Goal: Task Accomplishment & Management: Manage account settings

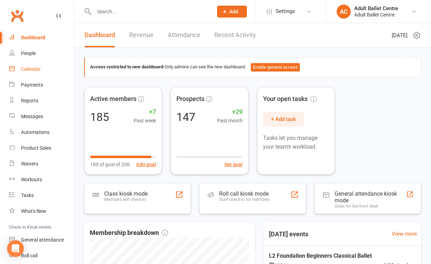
click at [30, 74] on link "Calendar" at bounding box center [41, 69] width 65 height 16
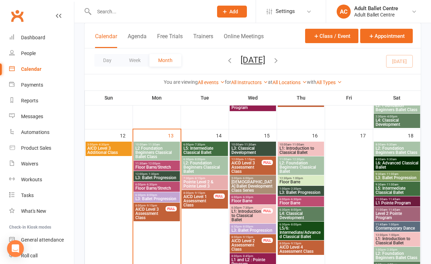
scroll to position [330, 0]
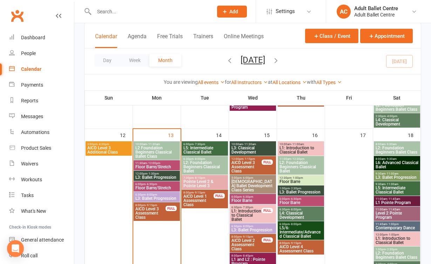
click at [154, 153] on span "L2 Foundation Beginners Classical Ballet Class" at bounding box center [156, 152] width 43 height 13
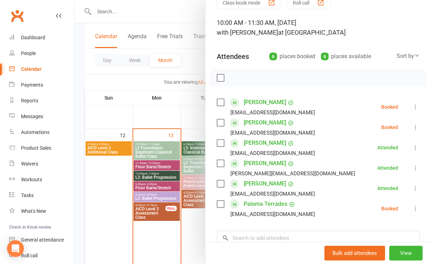
scroll to position [49, 0]
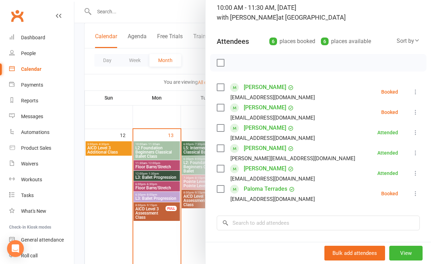
click at [150, 166] on div at bounding box center [252, 132] width 356 height 264
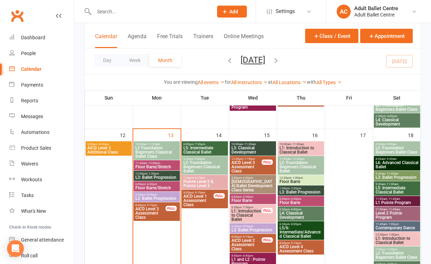
click at [145, 166] on span "Floor Barre/Stretch" at bounding box center [156, 167] width 43 height 4
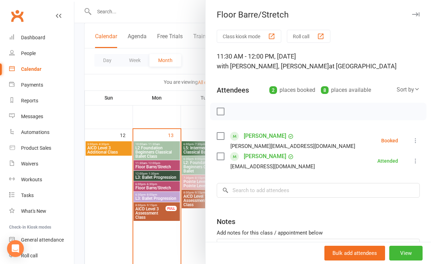
click at [149, 174] on div at bounding box center [252, 132] width 356 height 264
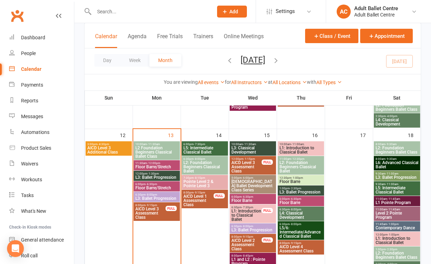
click at [147, 175] on span "L3: Ballet Progression" at bounding box center [156, 177] width 43 height 4
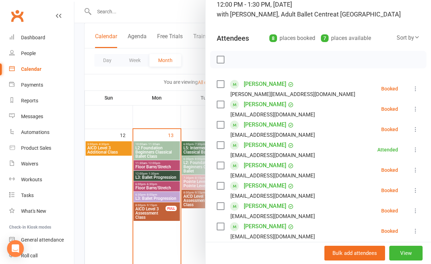
scroll to position [46, 0]
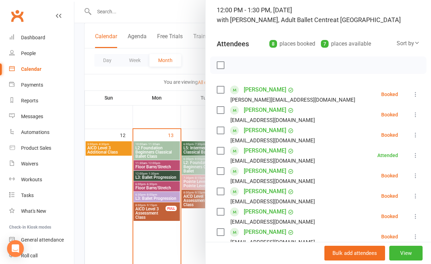
click at [100, 209] on div at bounding box center [252, 132] width 356 height 264
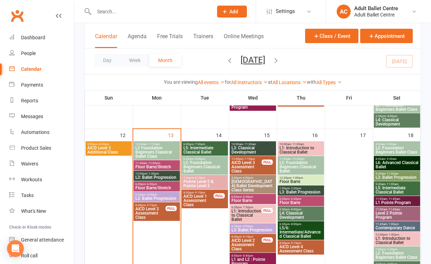
click at [145, 186] on span "Floor Barre/Stretch" at bounding box center [156, 188] width 43 height 4
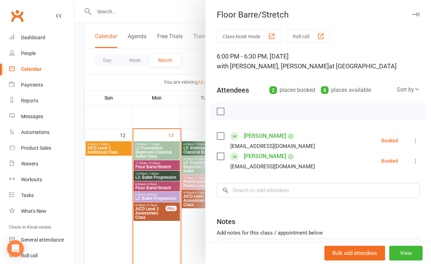
click at [184, 211] on div at bounding box center [252, 132] width 356 height 264
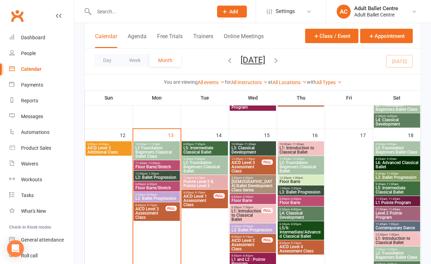
click at [164, 199] on span "L3: Ballet Progression" at bounding box center [156, 198] width 43 height 4
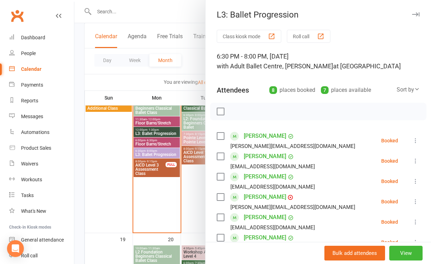
scroll to position [374, 0]
click at [185, 208] on div at bounding box center [252, 132] width 356 height 264
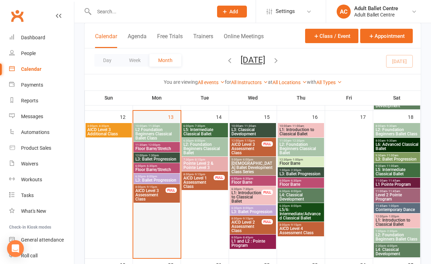
scroll to position [348, 0]
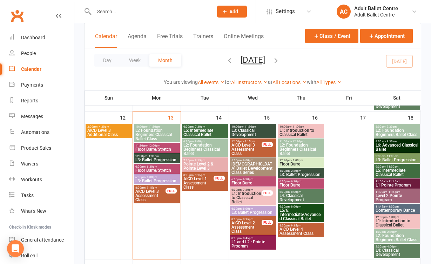
click at [157, 131] on span "L2 Foundation Beginners Classical Ballet Class" at bounding box center [156, 134] width 43 height 13
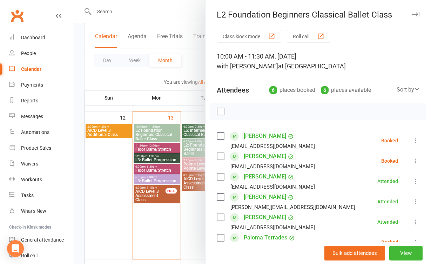
click at [92, 171] on div at bounding box center [252, 132] width 356 height 264
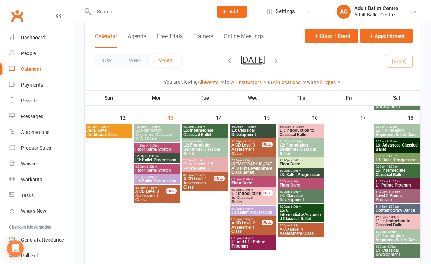
click at [145, 156] on span "12:00pm - 1:30pm" at bounding box center [156, 155] width 43 height 3
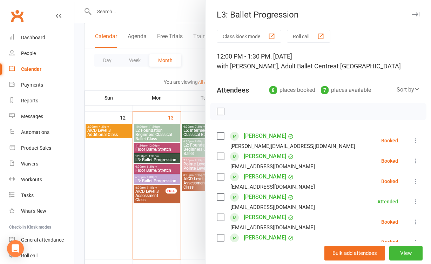
click at [146, 139] on div at bounding box center [252, 132] width 356 height 264
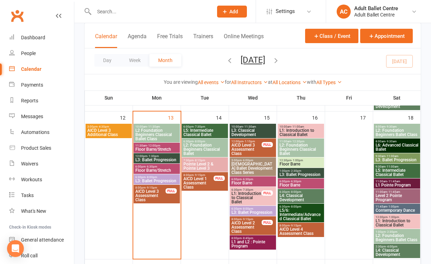
click at [146, 133] on span "L2 Foundation Beginners Classical Ballet Class" at bounding box center [156, 134] width 43 height 13
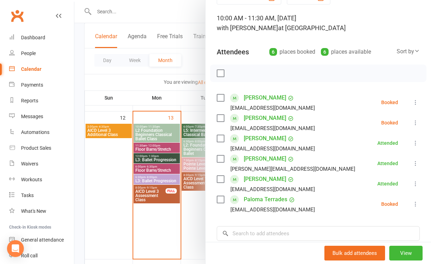
scroll to position [39, 0]
click at [157, 148] on div at bounding box center [252, 132] width 356 height 264
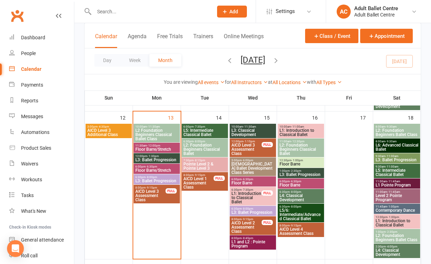
click at [160, 158] on span "L3: Ballet Progression" at bounding box center [156, 160] width 43 height 4
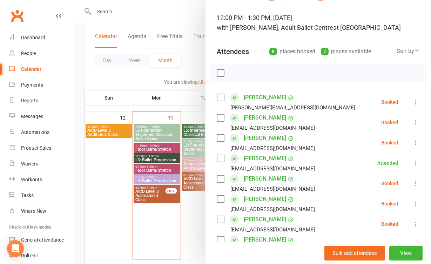
scroll to position [37, 0]
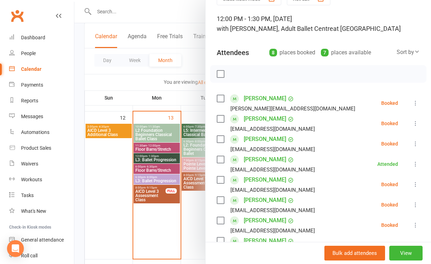
click at [190, 204] on div at bounding box center [252, 132] width 356 height 264
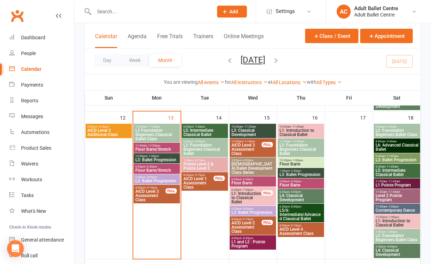
click at [192, 133] on span "L5: Intermediate Classical Ballet" at bounding box center [204, 132] width 43 height 8
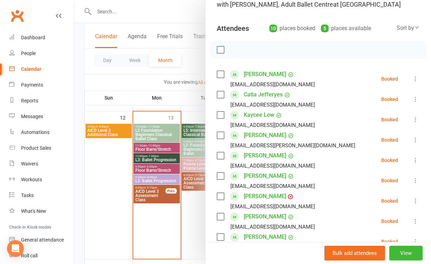
scroll to position [61, 0]
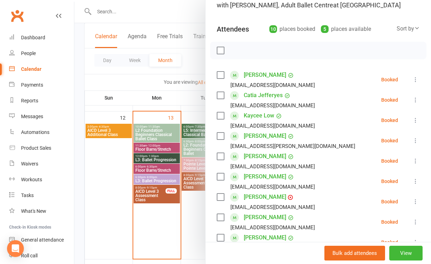
click at [201, 214] on div at bounding box center [252, 132] width 356 height 264
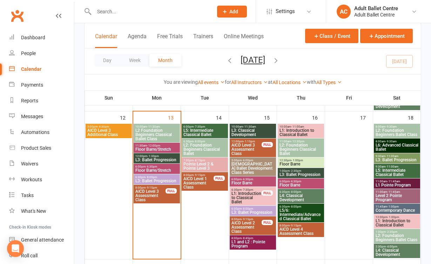
click at [208, 148] on span "L2: Foundation Beginners Classical Ballet" at bounding box center [204, 149] width 43 height 13
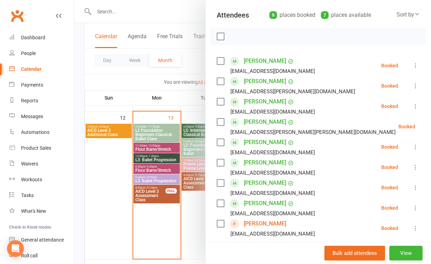
scroll to position [114, 0]
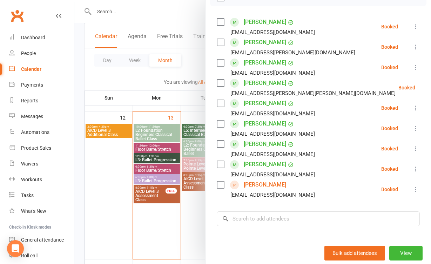
click at [184, 215] on div at bounding box center [252, 132] width 356 height 264
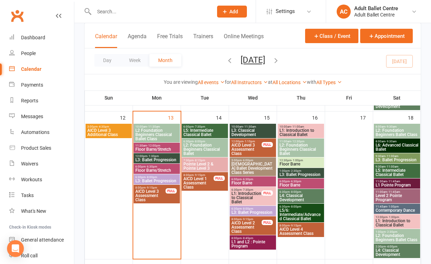
click at [200, 133] on span "L5: Intermediate Classical Ballet" at bounding box center [204, 132] width 43 height 8
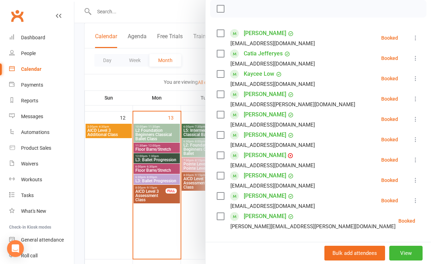
scroll to position [104, 0]
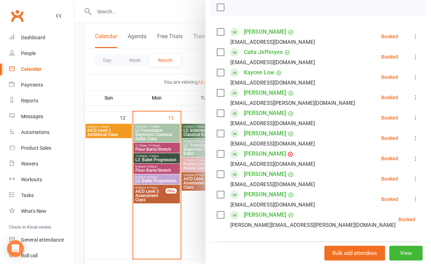
click at [264, 154] on link "Louise Pirc" at bounding box center [264, 153] width 42 height 11
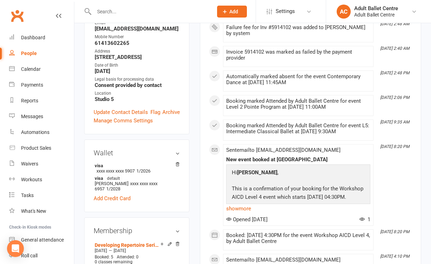
scroll to position [60, 0]
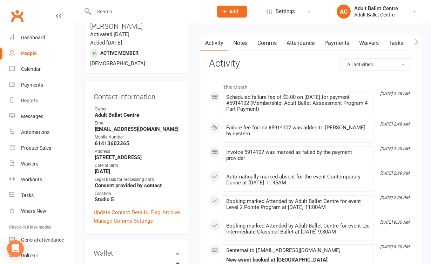
click at [330, 46] on link "Payments" at bounding box center [336, 43] width 35 height 16
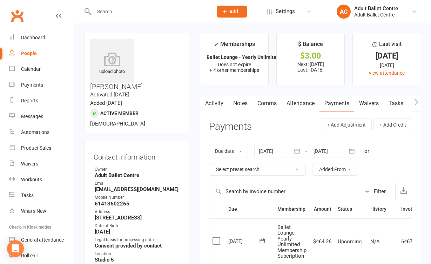
click at [132, 9] on input "text" at bounding box center [150, 12] width 116 height 10
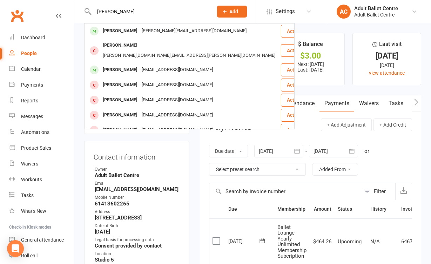
type input "Andrew"
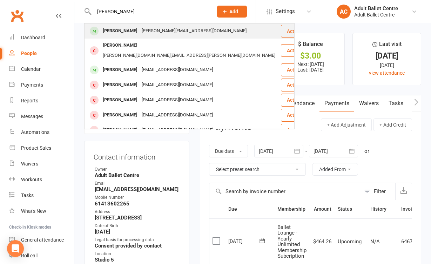
drag, startPoint x: 105, startPoint y: 23, endPoint x: 109, endPoint y: 31, distance: 9.1
click at [109, 31] on div "Andrew McQueen" at bounding box center [120, 31] width 39 height 10
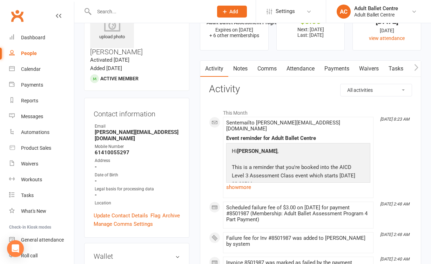
scroll to position [28, 0]
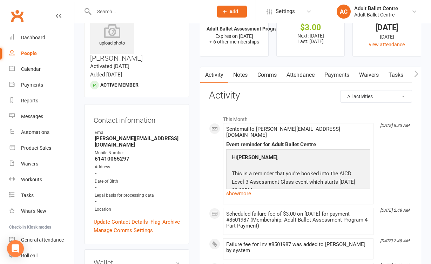
click at [334, 77] on link "Payments" at bounding box center [336, 75] width 35 height 16
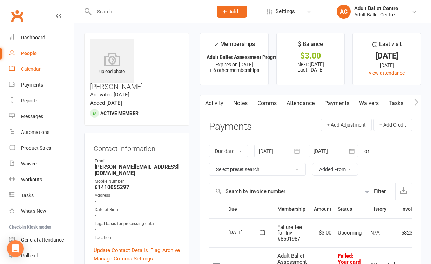
click at [35, 72] on link "Calendar" at bounding box center [41, 69] width 65 height 16
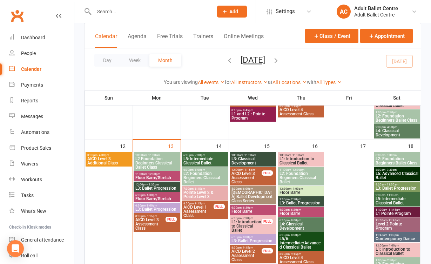
scroll to position [317, 0]
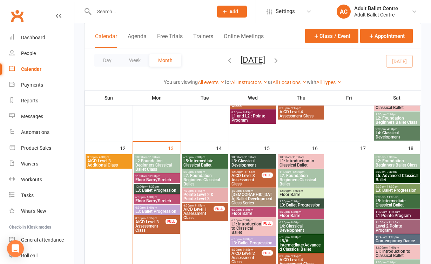
click at [162, 228] on span "AICD Level 3 Assessment Class" at bounding box center [150, 226] width 31 height 13
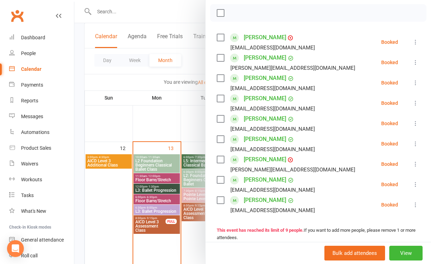
scroll to position [101, 0]
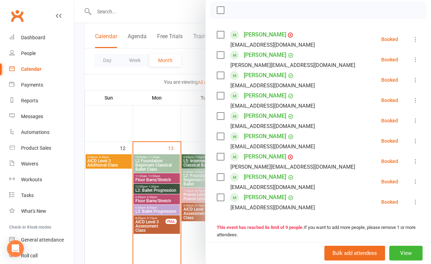
click at [188, 248] on div at bounding box center [252, 132] width 356 height 264
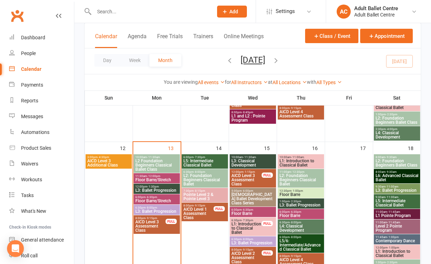
click at [196, 218] on span "AICD Level 1 Assessment Class" at bounding box center [198, 213] width 31 height 13
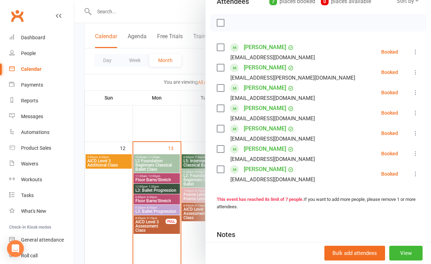
scroll to position [94, 0]
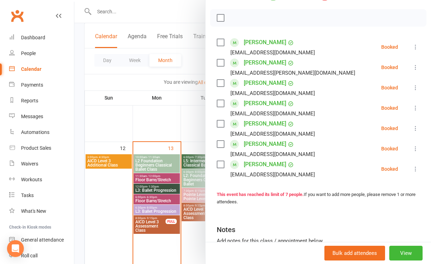
click at [199, 236] on div at bounding box center [252, 132] width 356 height 264
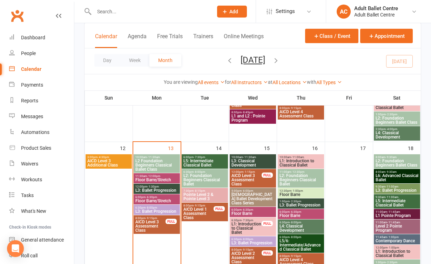
click at [261, 250] on span "8:00pm - 9:15pm" at bounding box center [246, 249] width 31 height 3
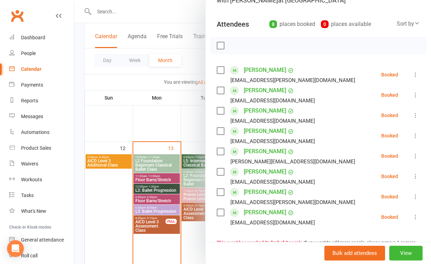
scroll to position [70, 0]
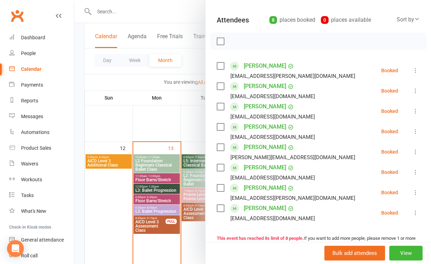
click at [197, 237] on div at bounding box center [252, 132] width 356 height 264
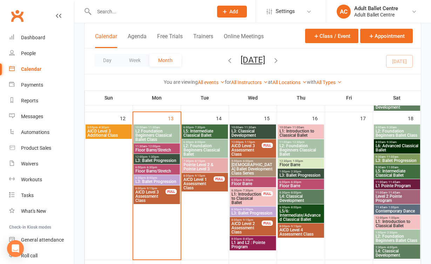
scroll to position [348, 0]
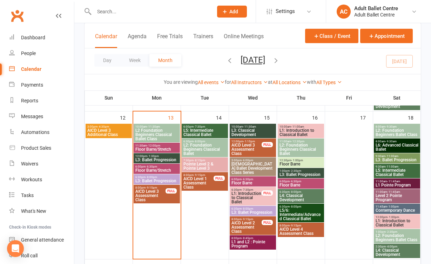
click at [291, 229] on span "AICD Level 4 Assessment Class" at bounding box center [300, 231] width 43 height 8
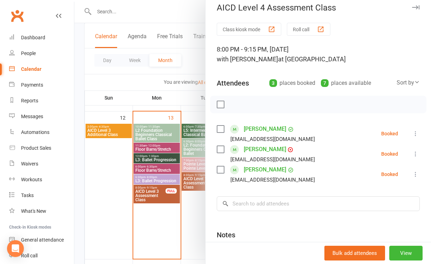
scroll to position [8, 0]
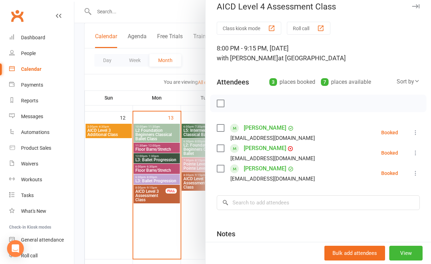
click at [196, 228] on div at bounding box center [252, 132] width 356 height 264
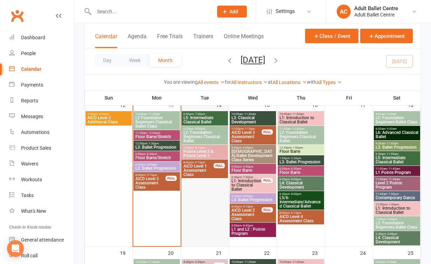
scroll to position [360, 0]
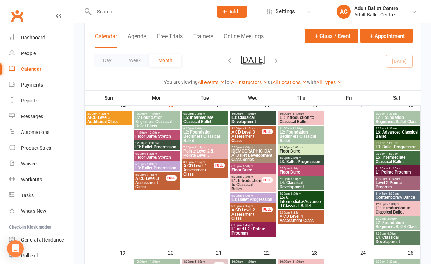
click at [200, 171] on span "AICD Level 1 Assessment Class" at bounding box center [198, 170] width 31 height 13
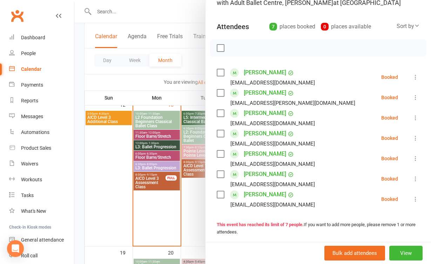
scroll to position [156, 0]
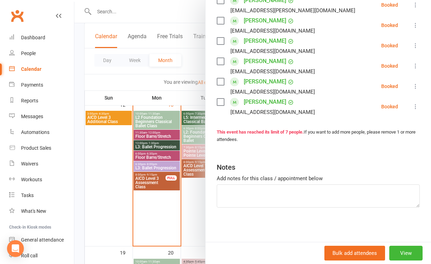
click at [185, 208] on div at bounding box center [252, 132] width 356 height 264
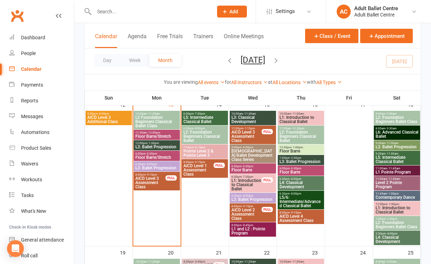
click at [161, 185] on span "AICD Level 3 Assessment Class" at bounding box center [150, 182] width 31 height 13
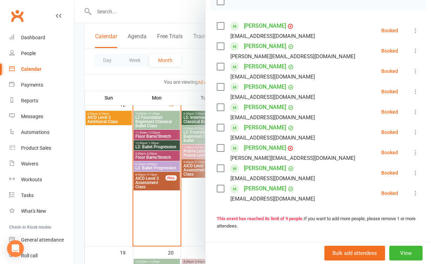
scroll to position [75, 0]
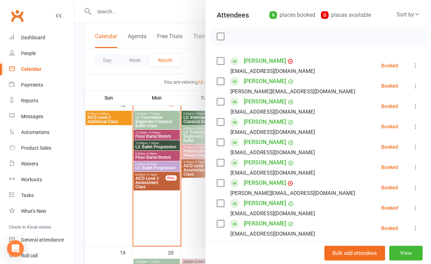
click at [254, 63] on link "Arielle Ben-Eli" at bounding box center [264, 60] width 42 height 11
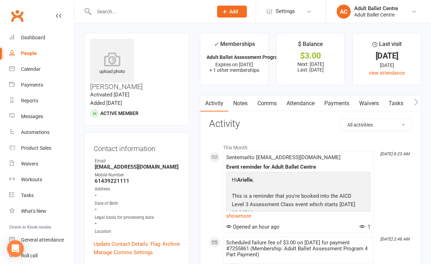
click at [336, 103] on link "Payments" at bounding box center [336, 103] width 35 height 16
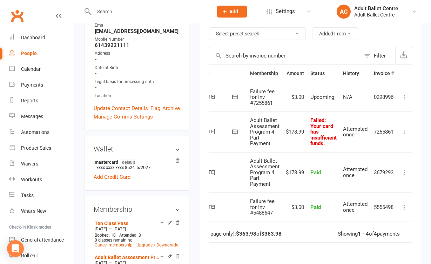
scroll to position [0, 29]
click at [404, 96] on icon at bounding box center [403, 97] width 7 height 7
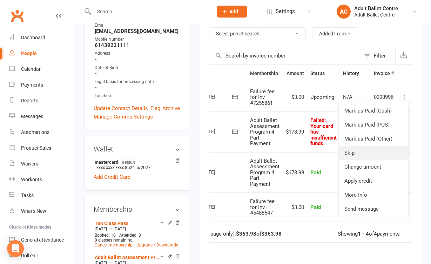
click at [380, 150] on link "Skip" at bounding box center [372, 153] width 69 height 14
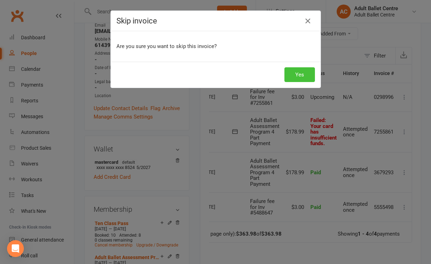
click at [296, 69] on button "Yes" at bounding box center [299, 74] width 30 height 15
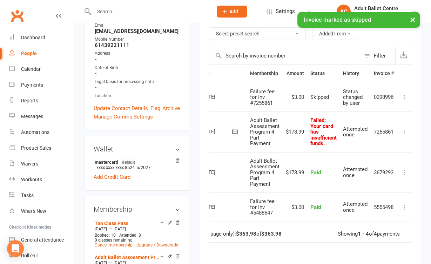
click at [405, 133] on button at bounding box center [404, 132] width 8 height 8
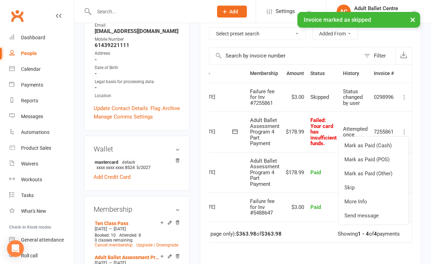
click at [259, 176] on td "Adult Ballet Assessment Program 4 Part Payment" at bounding box center [265, 172] width 36 height 41
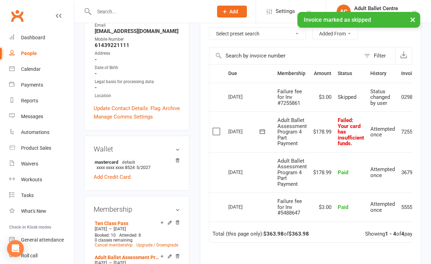
scroll to position [0, 0]
click at [263, 131] on icon at bounding box center [262, 131] width 7 height 7
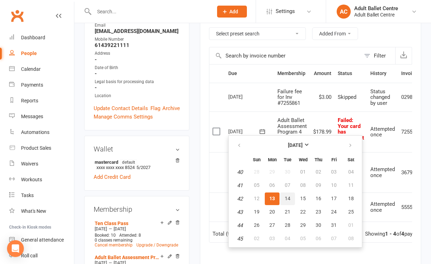
click at [283, 198] on button "14" at bounding box center [287, 198] width 15 height 13
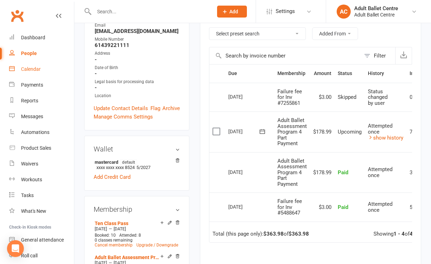
click at [28, 70] on div "Calendar" at bounding box center [31, 69] width 20 height 6
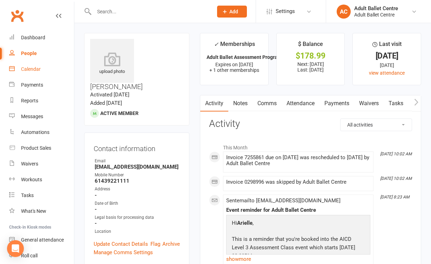
click at [38, 73] on link "Calendar" at bounding box center [41, 69] width 65 height 16
click at [37, 74] on link "Calendar" at bounding box center [41, 69] width 65 height 16
click at [31, 69] on div "Calendar" at bounding box center [31, 69] width 20 height 6
click at [30, 69] on div "Calendar" at bounding box center [31, 69] width 20 height 6
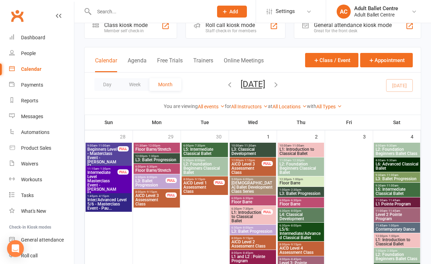
scroll to position [19, 0]
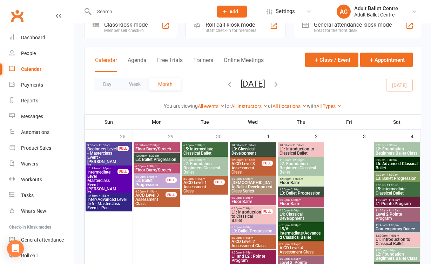
click at [280, 84] on icon "button" at bounding box center [276, 84] width 8 height 8
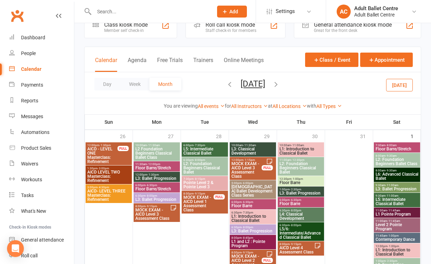
click at [280, 84] on icon "button" at bounding box center [276, 84] width 8 height 8
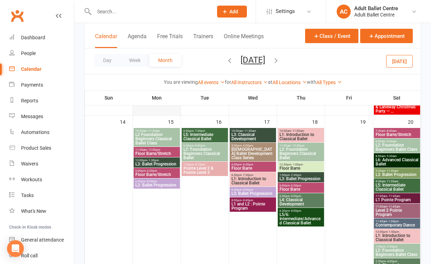
scroll to position [325, 0]
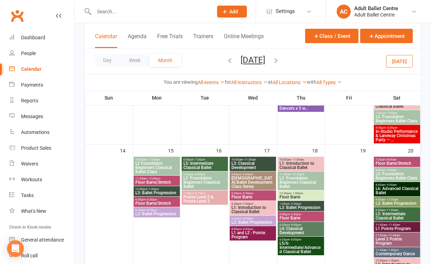
click at [396, 60] on button "Today" at bounding box center [399, 61] width 27 height 13
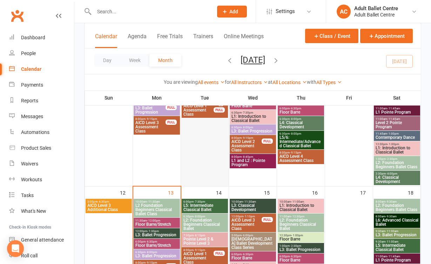
scroll to position [276, 0]
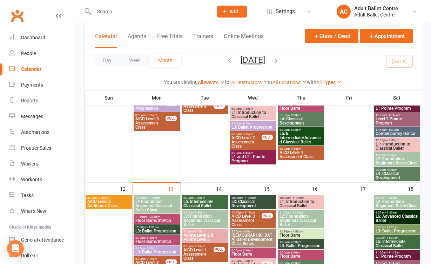
click at [144, 205] on span "L2 Foundation Beginners Classical Ballet Class" at bounding box center [156, 205] width 43 height 13
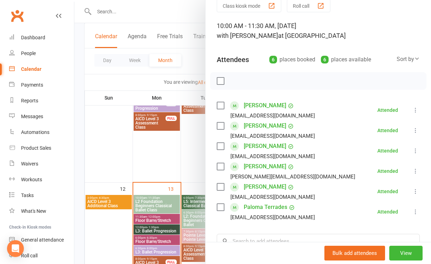
scroll to position [31, 0]
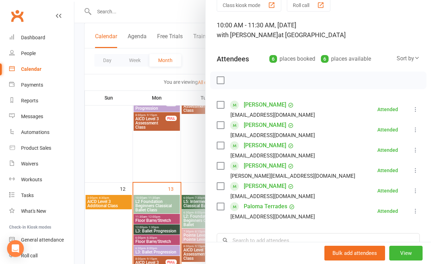
click at [180, 149] on div at bounding box center [252, 132] width 356 height 264
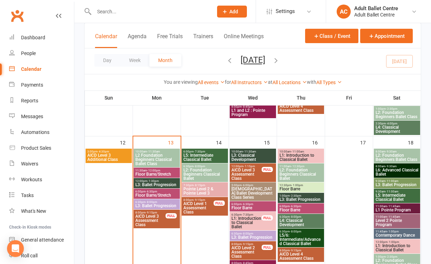
scroll to position [324, 0]
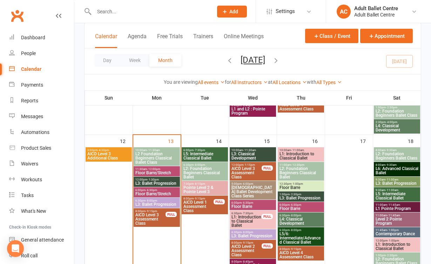
click at [156, 181] on span "L3: Ballet Progression" at bounding box center [156, 183] width 43 height 4
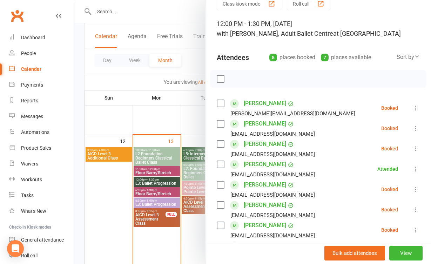
scroll to position [32, 0]
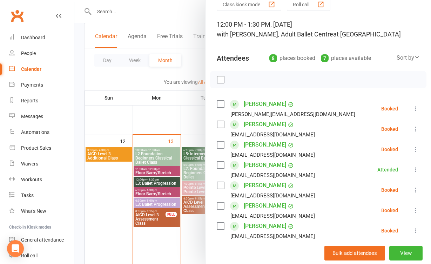
click at [157, 162] on div at bounding box center [252, 132] width 356 height 264
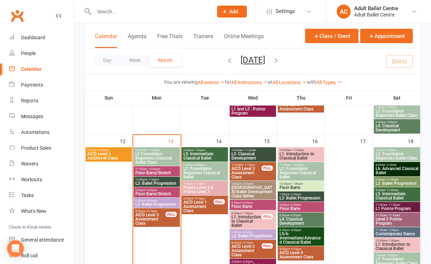
click at [157, 173] on span "Floor Barre/Stretch" at bounding box center [156, 173] width 43 height 4
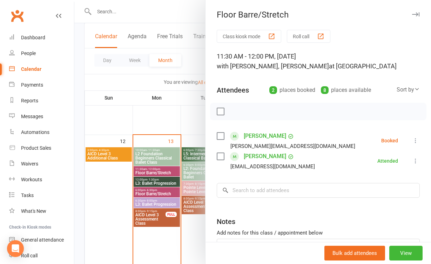
click at [157, 154] on div at bounding box center [252, 132] width 356 height 264
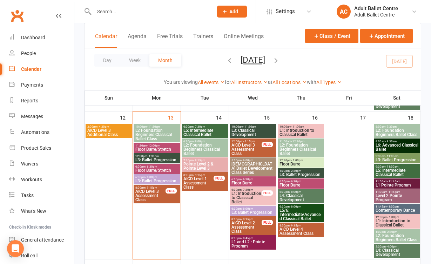
scroll to position [349, 0]
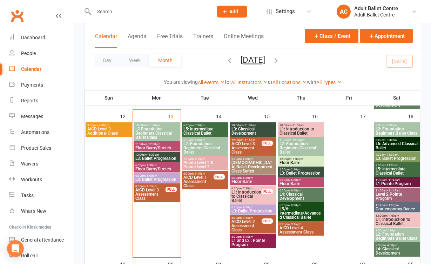
click at [158, 168] on span "Floor Barre/Stretch" at bounding box center [156, 169] width 43 height 4
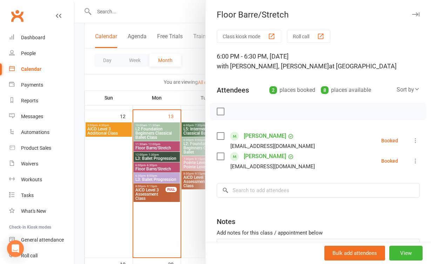
click at [181, 209] on div at bounding box center [252, 132] width 356 height 264
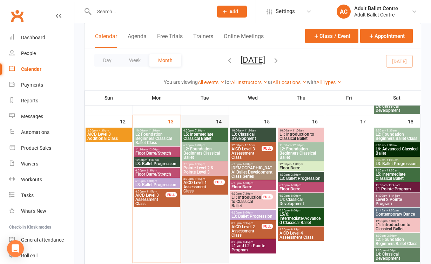
scroll to position [345, 0]
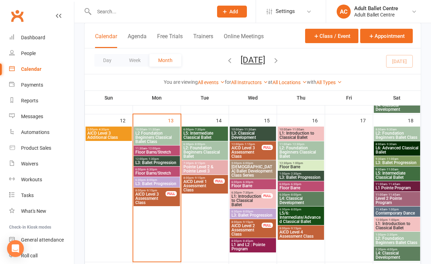
click at [310, 183] on span "6:00pm - 6:30pm" at bounding box center [300, 184] width 43 height 3
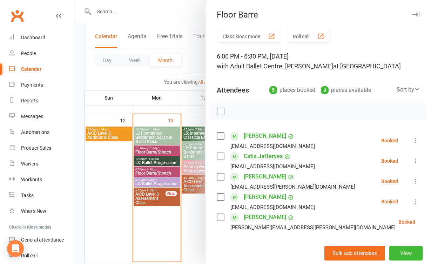
click at [190, 221] on div at bounding box center [252, 132] width 356 height 264
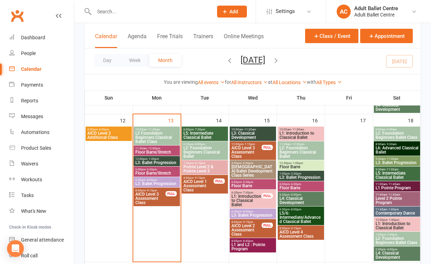
click at [290, 167] on span "Floor Barre" at bounding box center [300, 167] width 43 height 4
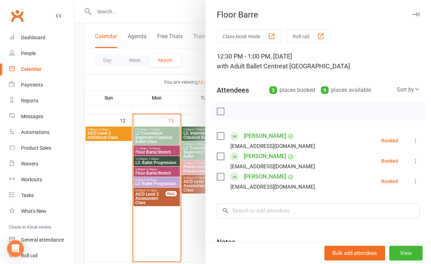
scroll to position [4, 0]
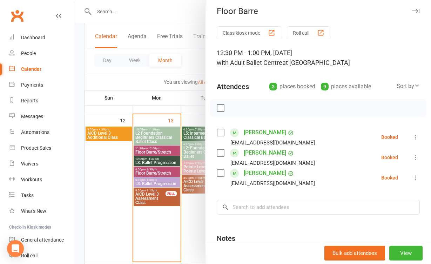
click at [177, 231] on div at bounding box center [252, 132] width 356 height 264
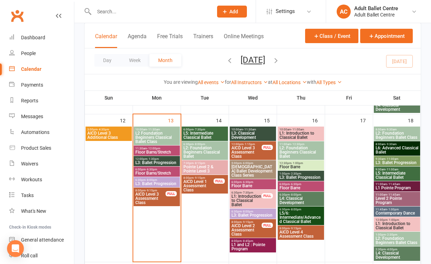
click at [246, 182] on span "- 6:30pm" at bounding box center [247, 181] width 12 height 3
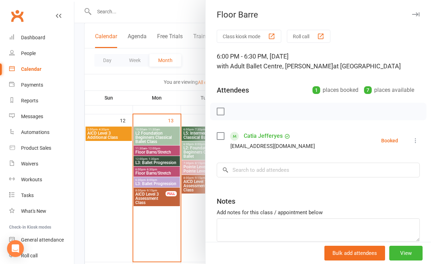
click at [187, 236] on div at bounding box center [252, 132] width 356 height 264
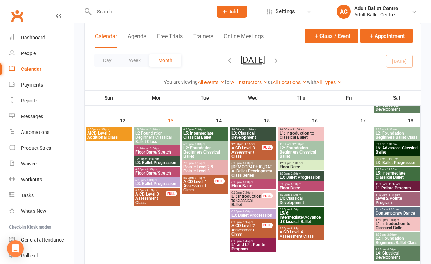
click at [160, 172] on span "Floor Barre/Stretch" at bounding box center [156, 173] width 43 height 4
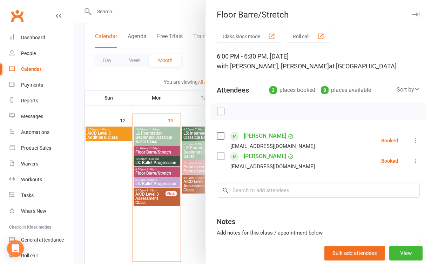
click at [180, 219] on div at bounding box center [252, 132] width 356 height 264
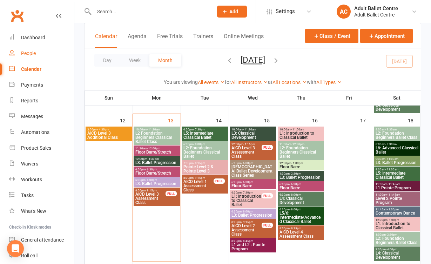
click at [31, 55] on div "People" at bounding box center [28, 53] width 15 height 6
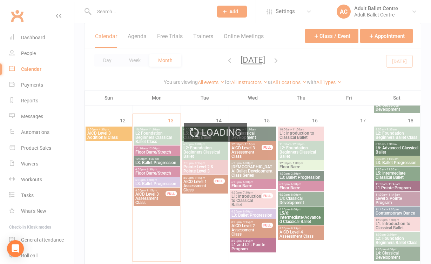
select select "100"
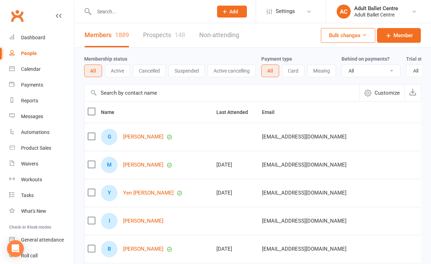
click at [146, 36] on link "Prospects 148" at bounding box center [164, 35] width 42 height 24
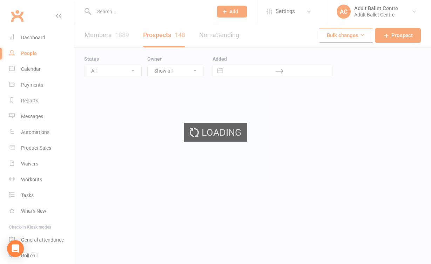
select select "100"
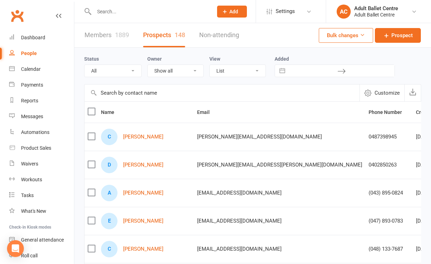
scroll to position [26, 0]
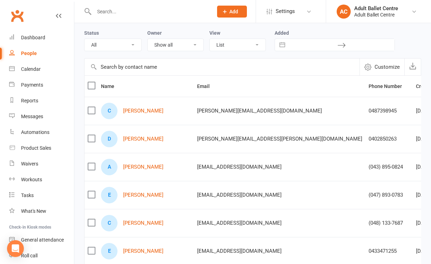
drag, startPoint x: 169, startPoint y: 115, endPoint x: 157, endPoint y: 115, distance: 11.9
click at [157, 115] on div "C Chloe Atherotn" at bounding box center [146, 111] width 90 height 16
drag, startPoint x: 172, startPoint y: 139, endPoint x: 124, endPoint y: 140, distance: 48.7
click at [124, 140] on div "D Debbie Paraschos" at bounding box center [146, 139] width 90 height 16
copy link "Debbie Paraschos"
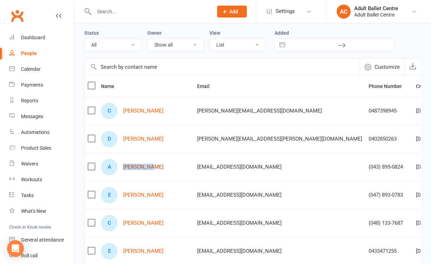
drag, startPoint x: 157, startPoint y: 170, endPoint x: 124, endPoint y: 166, distance: 32.5
click at [124, 166] on div "A Aaron Luis" at bounding box center [146, 167] width 90 height 16
copy link "Aaron Luis"
drag, startPoint x: 163, startPoint y: 194, endPoint x: 122, endPoint y: 197, distance: 41.1
click at [122, 197] on div "E Emie Boghikian" at bounding box center [146, 195] width 90 height 16
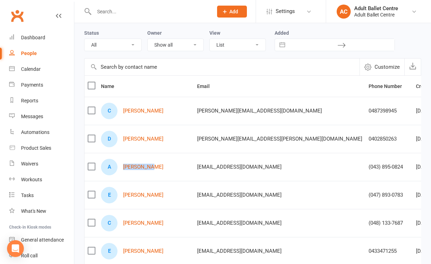
copy link "Emie Boghikian"
drag, startPoint x: 151, startPoint y: 223, endPoint x: 122, endPoint y: 225, distance: 29.1
click at [122, 225] on div "C Cathy Weng" at bounding box center [146, 223] width 90 height 16
copy link "Cathy Weng"
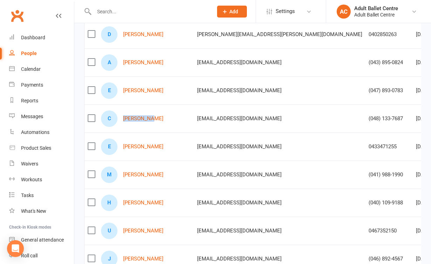
scroll to position [147, 0]
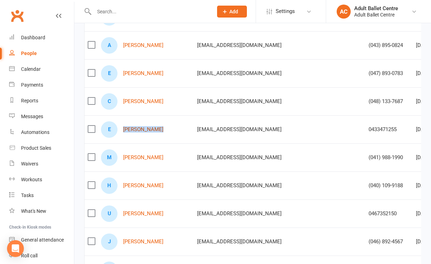
drag, startPoint x: 167, startPoint y: 131, endPoint x: 123, endPoint y: 131, distance: 43.4
click at [123, 131] on div "E Emma Sweeting" at bounding box center [146, 129] width 90 height 16
copy link "Emma Sweeting"
drag, startPoint x: 163, startPoint y: 158, endPoint x: 123, endPoint y: 158, distance: 39.6
click at [123, 158] on div "M Michelle Webb" at bounding box center [146, 157] width 90 height 16
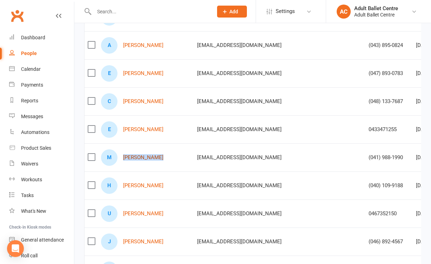
copy link "Michelle Webb"
drag, startPoint x: 156, startPoint y: 187, endPoint x: 123, endPoint y: 187, distance: 32.2
click at [123, 187] on div "H Henry Luong" at bounding box center [146, 185] width 90 height 16
copy link "Henry Luong"
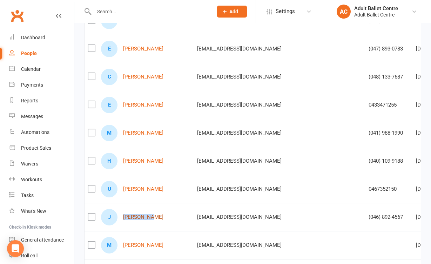
drag, startPoint x: 156, startPoint y: 218, endPoint x: 124, endPoint y: 219, distance: 32.2
click at [124, 219] on div "J Jess Vuong" at bounding box center [146, 217] width 90 height 16
copy link "Jess Vuong"
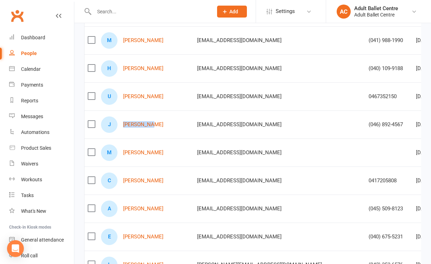
scroll to position [269, 0]
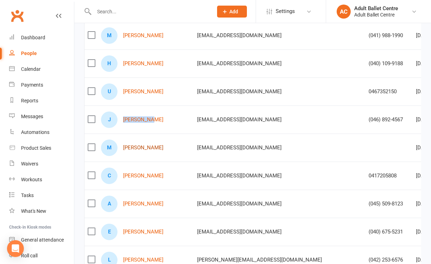
drag, startPoint x: 172, startPoint y: 147, endPoint x: 125, endPoint y: 149, distance: 47.0
click at [125, 149] on div "M Marian Alcantara" at bounding box center [146, 147] width 90 height 16
copy link "Marian Alcantara"
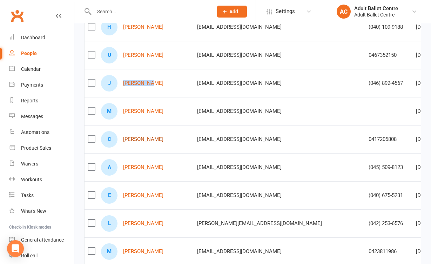
scroll to position [304, 0]
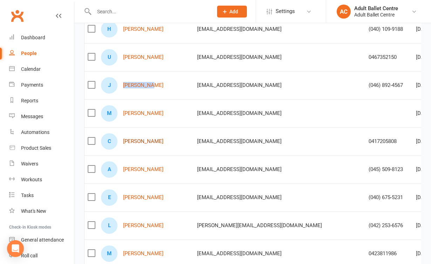
drag, startPoint x: 172, startPoint y: 140, endPoint x: 123, endPoint y: 142, distance: 49.1
click at [123, 142] on div "C Charlotte Romeo" at bounding box center [146, 141] width 90 height 16
copy link "Charlotte Romeo"
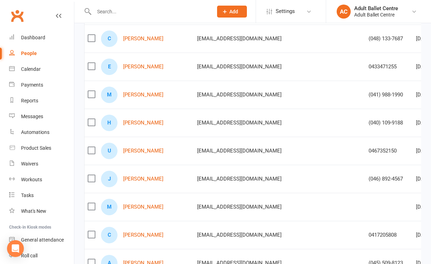
scroll to position [217, 0]
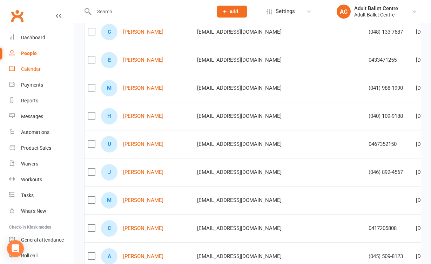
click at [54, 72] on link "Calendar" at bounding box center [41, 69] width 65 height 16
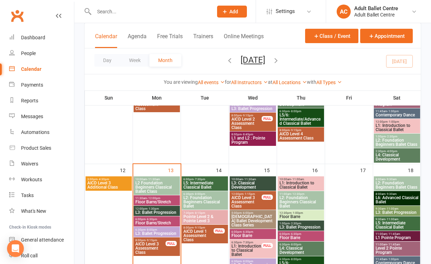
scroll to position [301, 0]
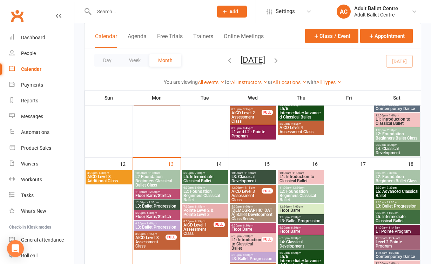
click at [145, 181] on span "L2 Foundation Beginners Classical Ballet Class" at bounding box center [156, 180] width 43 height 13
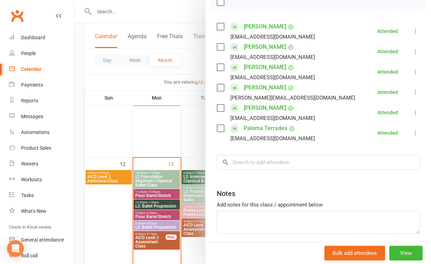
scroll to position [112, 0]
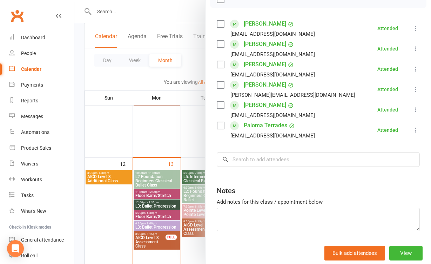
click at [173, 143] on div at bounding box center [252, 132] width 356 height 264
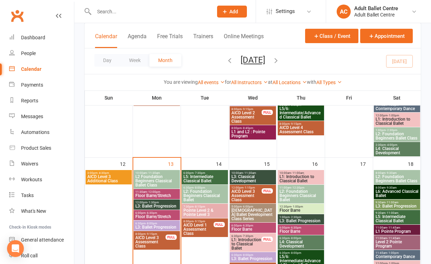
click at [168, 206] on span "L3: Ballet Progression" at bounding box center [156, 206] width 43 height 4
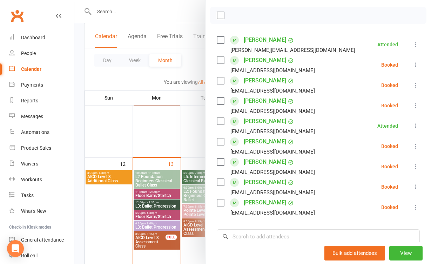
scroll to position [91, 0]
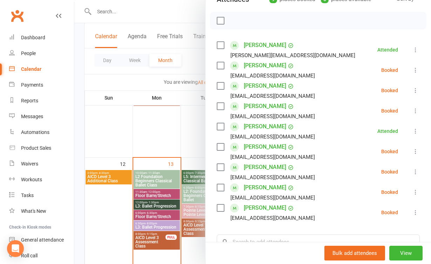
click at [184, 150] on div at bounding box center [252, 132] width 356 height 264
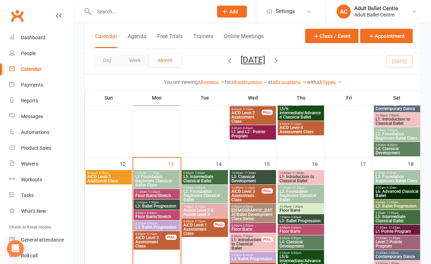
click at [153, 196] on span "Floor Barre/Stretch" at bounding box center [156, 195] width 43 height 4
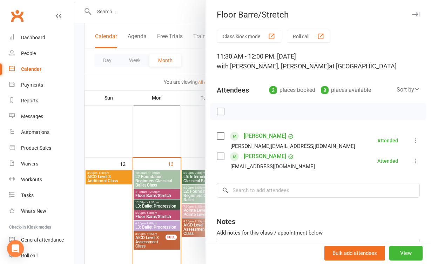
click at [114, 204] on div at bounding box center [252, 132] width 356 height 264
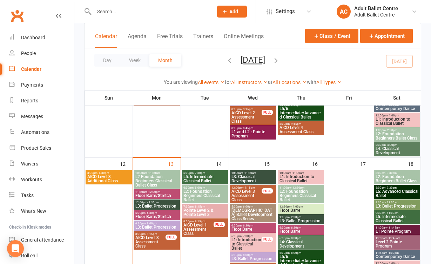
click at [150, 204] on span "L3: Ballet Progression" at bounding box center [156, 206] width 43 height 4
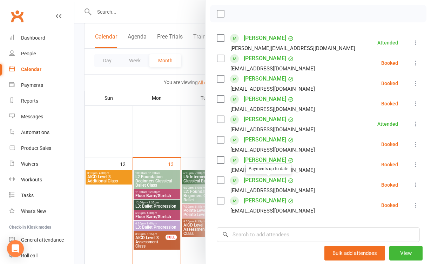
scroll to position [98, 0]
click at [82, 228] on div at bounding box center [252, 132] width 356 height 264
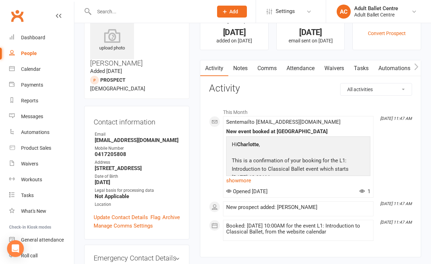
scroll to position [24, 0]
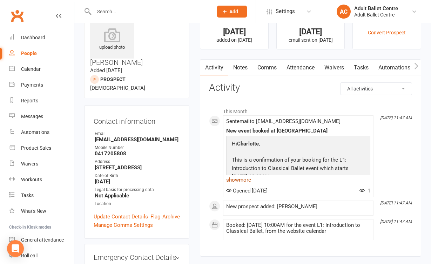
click at [242, 178] on link "show more" at bounding box center [298, 180] width 144 height 10
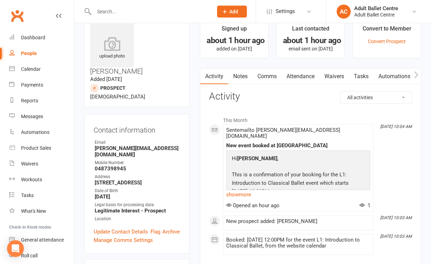
scroll to position [21, 0]
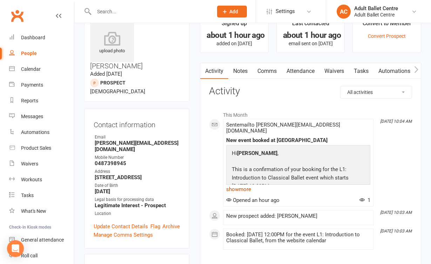
click at [241, 184] on link "show more" at bounding box center [298, 189] width 144 height 10
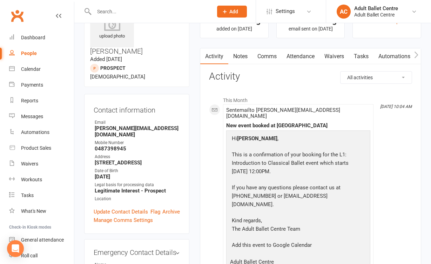
scroll to position [36, 0]
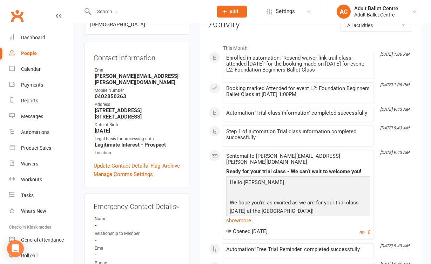
scroll to position [89, 0]
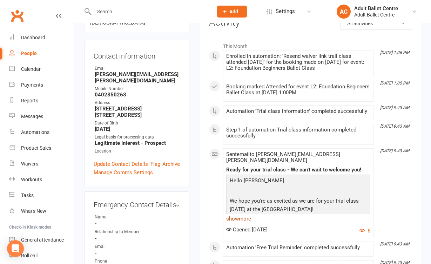
click at [240, 214] on link "show more" at bounding box center [298, 219] width 144 height 10
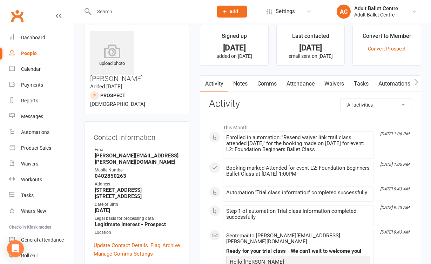
scroll to position [6, 0]
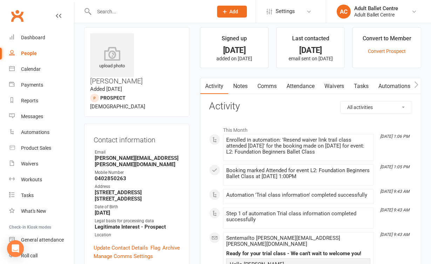
click at [386, 87] on link "Automations" at bounding box center [394, 86] width 42 height 16
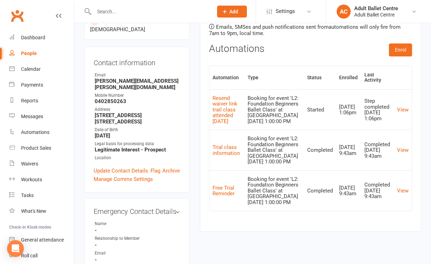
scroll to position [82, 0]
click at [405, 50] on button "Enrol" at bounding box center [399, 50] width 23 height 13
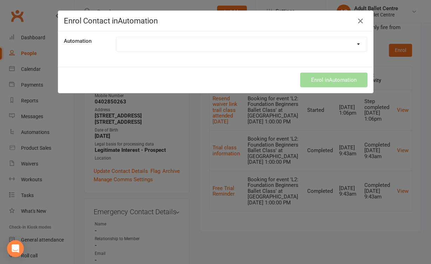
select select "8501"
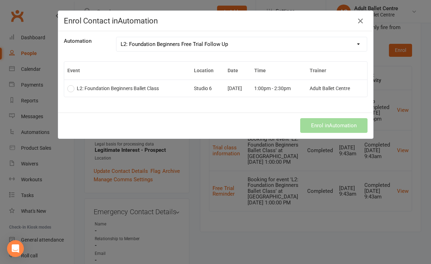
click at [179, 92] on td "L2: Foundation Beginners Ballet Class" at bounding box center [127, 88] width 126 height 17
click at [315, 125] on button "Enrol in Automation" at bounding box center [333, 125] width 67 height 15
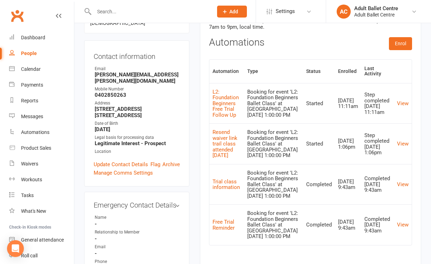
scroll to position [89, 0]
click at [400, 140] on link "View" at bounding box center [403, 143] width 12 height 6
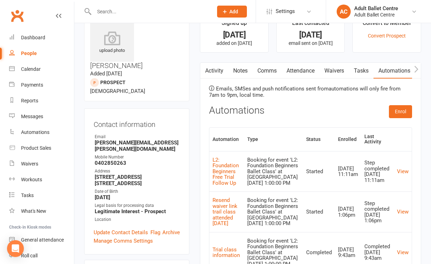
scroll to position [23, 0]
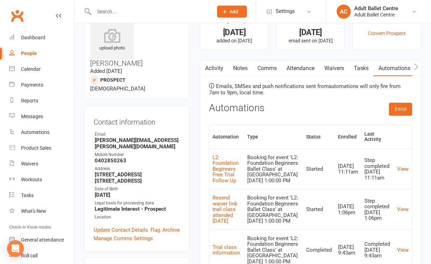
click at [396, 171] on td "View" at bounding box center [402, 169] width 18 height 41
click at [402, 169] on link "View" at bounding box center [403, 169] width 12 height 6
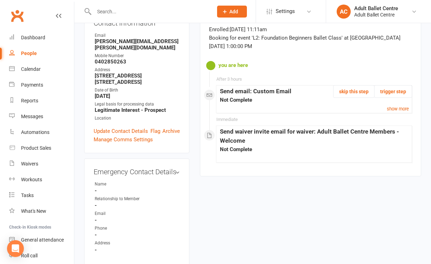
scroll to position [126, 0]
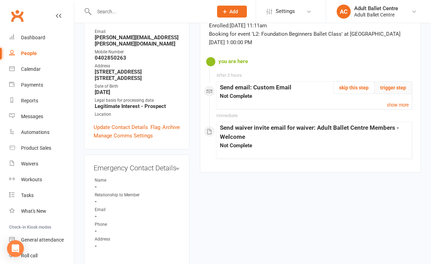
click at [394, 87] on button "trigger step" at bounding box center [393, 87] width 38 height 13
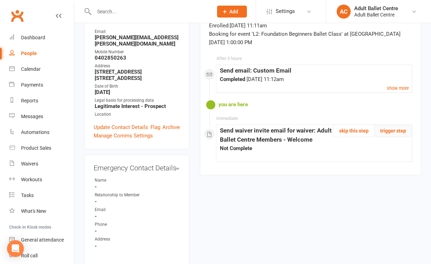
click at [398, 131] on button "trigger step" at bounding box center [393, 130] width 38 height 13
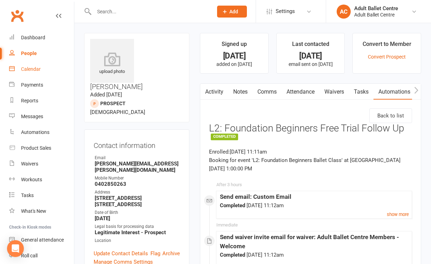
scroll to position [0, 0]
click at [224, 88] on link "Activity" at bounding box center [214, 92] width 28 height 16
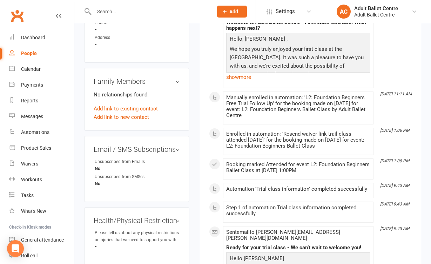
scroll to position [329, 0]
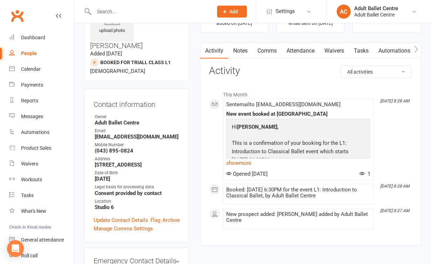
scroll to position [48, 0]
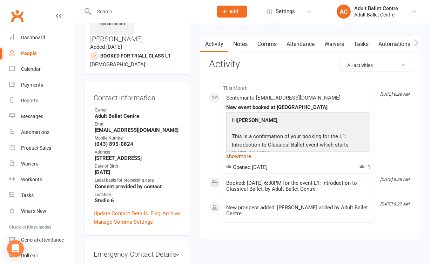
click at [238, 156] on link "show more" at bounding box center [298, 156] width 144 height 10
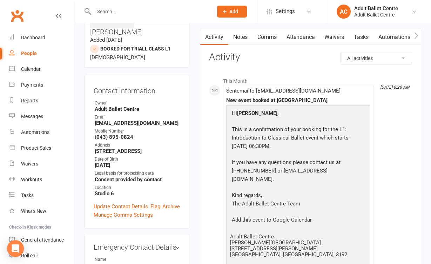
scroll to position [55, 0]
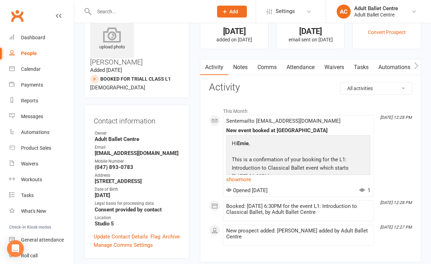
scroll to position [29, 0]
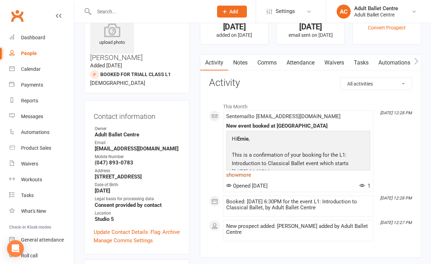
click at [236, 175] on link "show more" at bounding box center [298, 175] width 144 height 10
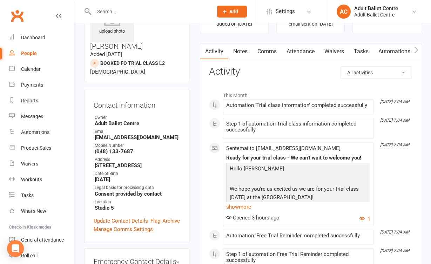
scroll to position [53, 0]
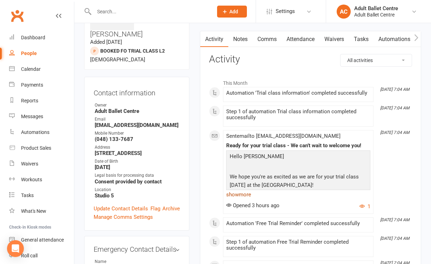
click at [245, 194] on link "show more" at bounding box center [298, 195] width 144 height 10
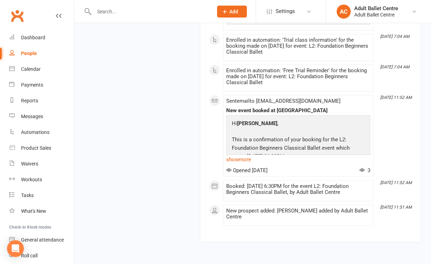
scroll to position [902, 0]
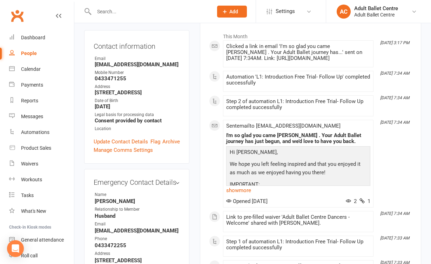
scroll to position [105, 0]
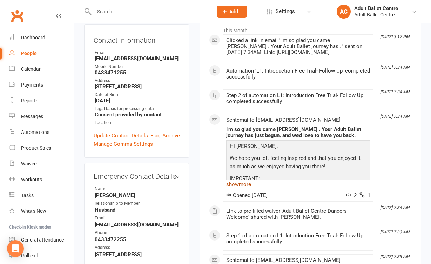
click at [247, 189] on link "show more" at bounding box center [298, 184] width 144 height 10
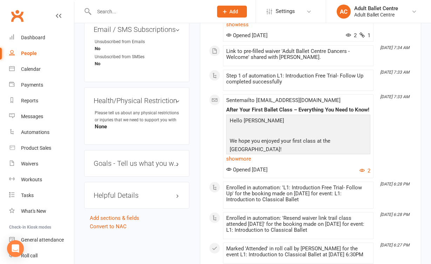
scroll to position [446, 0]
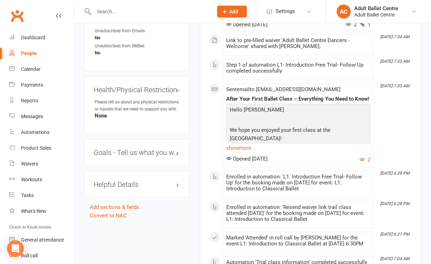
click at [246, 164] on div "Sent email to [EMAIL_ADDRESS][DOMAIN_NAME] After Your First Ballet Class – Ever…" at bounding box center [298, 125] width 144 height 77
click at [247, 153] on link "show more" at bounding box center [298, 148] width 144 height 10
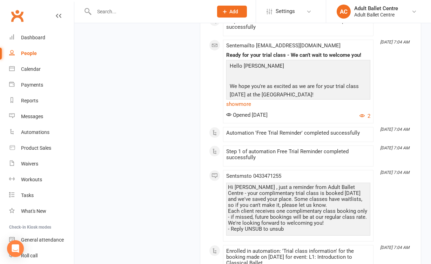
scroll to position [1399, 0]
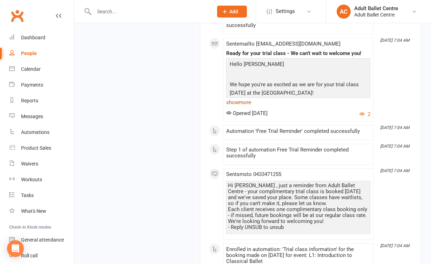
click at [248, 107] on link "show more" at bounding box center [298, 102] width 144 height 10
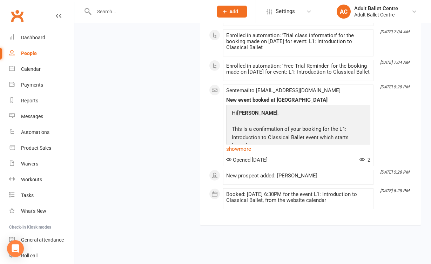
scroll to position [2159, 0]
click at [247, 153] on link "show more" at bounding box center [298, 148] width 144 height 10
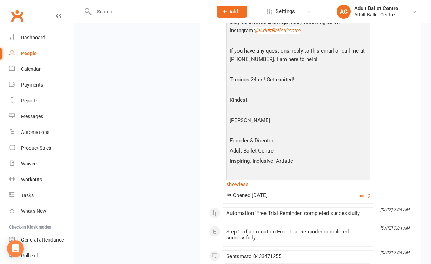
scroll to position [1758, 0]
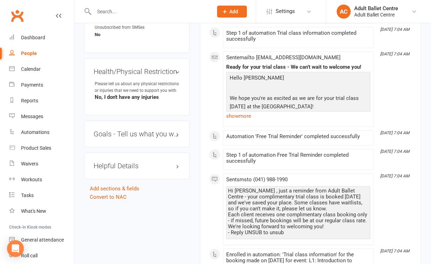
scroll to position [481, 0]
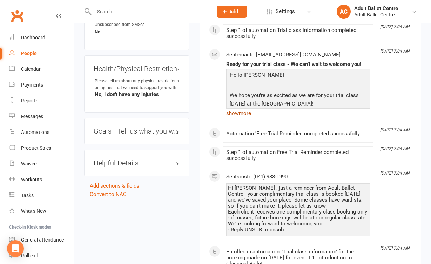
click at [246, 112] on link "show more" at bounding box center [298, 113] width 144 height 10
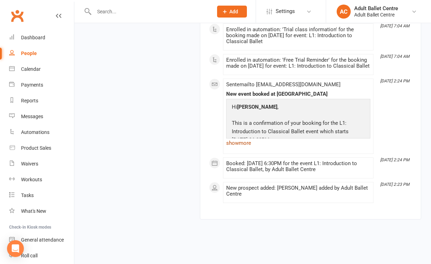
click at [243, 138] on link "show more" at bounding box center [298, 143] width 144 height 10
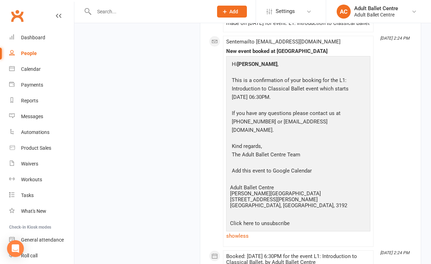
scroll to position [1291, 0]
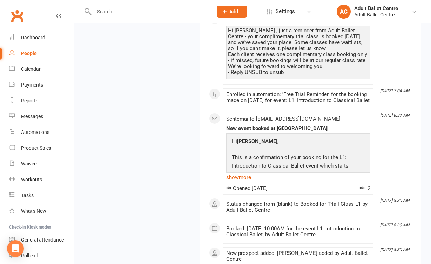
scroll to position [686, 0]
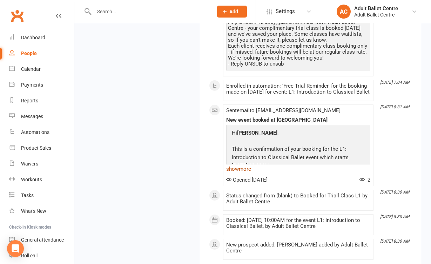
click at [237, 174] on link "show more" at bounding box center [298, 169] width 144 height 10
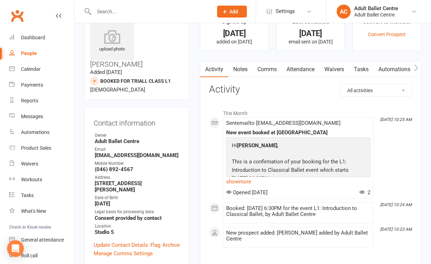
scroll to position [23, 0]
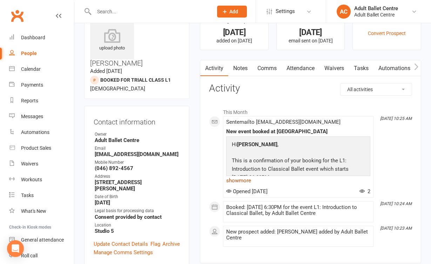
click at [234, 180] on link "show more" at bounding box center [298, 181] width 144 height 10
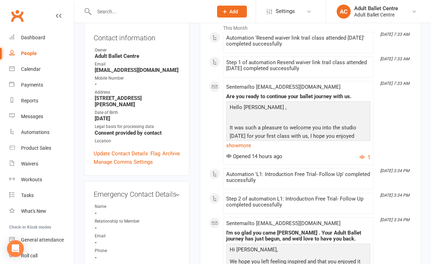
scroll to position [112, 0]
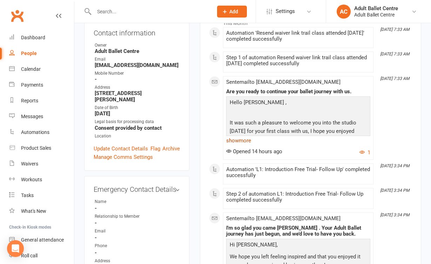
click at [248, 141] on link "show more" at bounding box center [298, 141] width 144 height 10
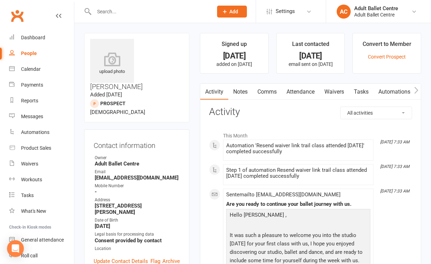
scroll to position [0, 0]
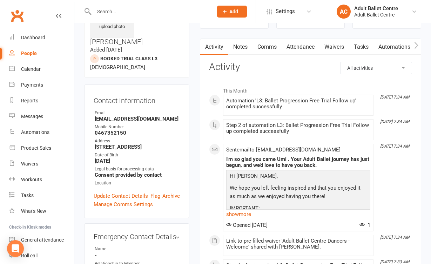
scroll to position [39, 0]
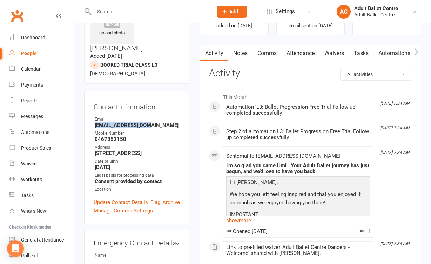
drag, startPoint x: 160, startPoint y: 96, endPoint x: 85, endPoint y: 96, distance: 74.6
click at [85, 96] on div "Contact information Owner Email [EMAIL_ADDRESS][DOMAIN_NAME] Mobile Number [PHO…" at bounding box center [136, 157] width 105 height 133
copy strong "[EMAIL_ADDRESS][DOMAIN_NAME]"
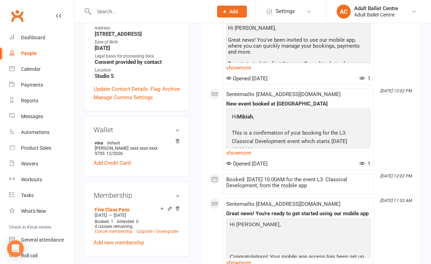
scroll to position [200, 0]
